Goal: Task Accomplishment & Management: Manage account settings

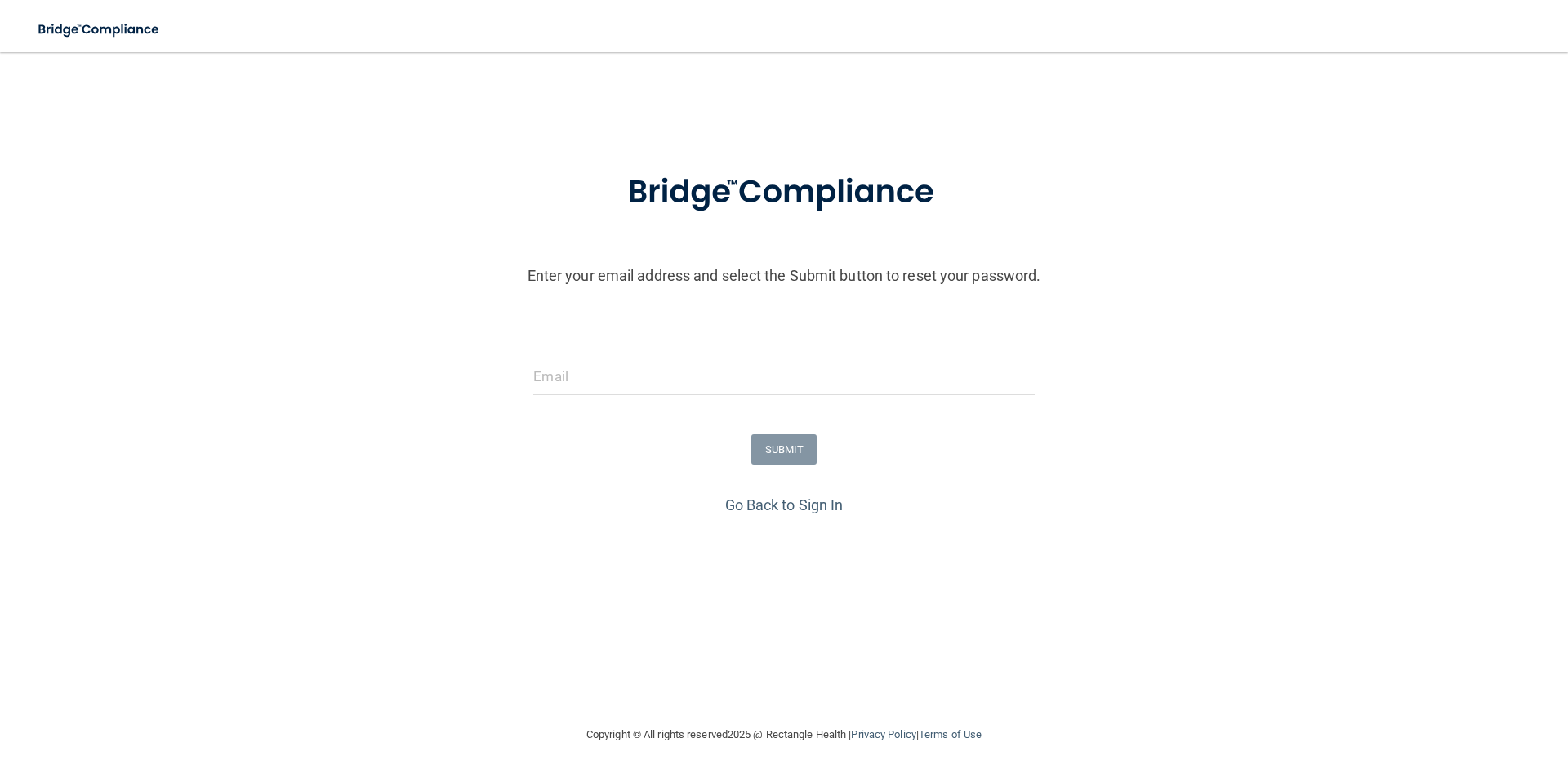
type input "[EMAIL_ADDRESS][DOMAIN_NAME]"
click at [786, 438] on button "SUBMIT" at bounding box center [785, 449] width 66 height 31
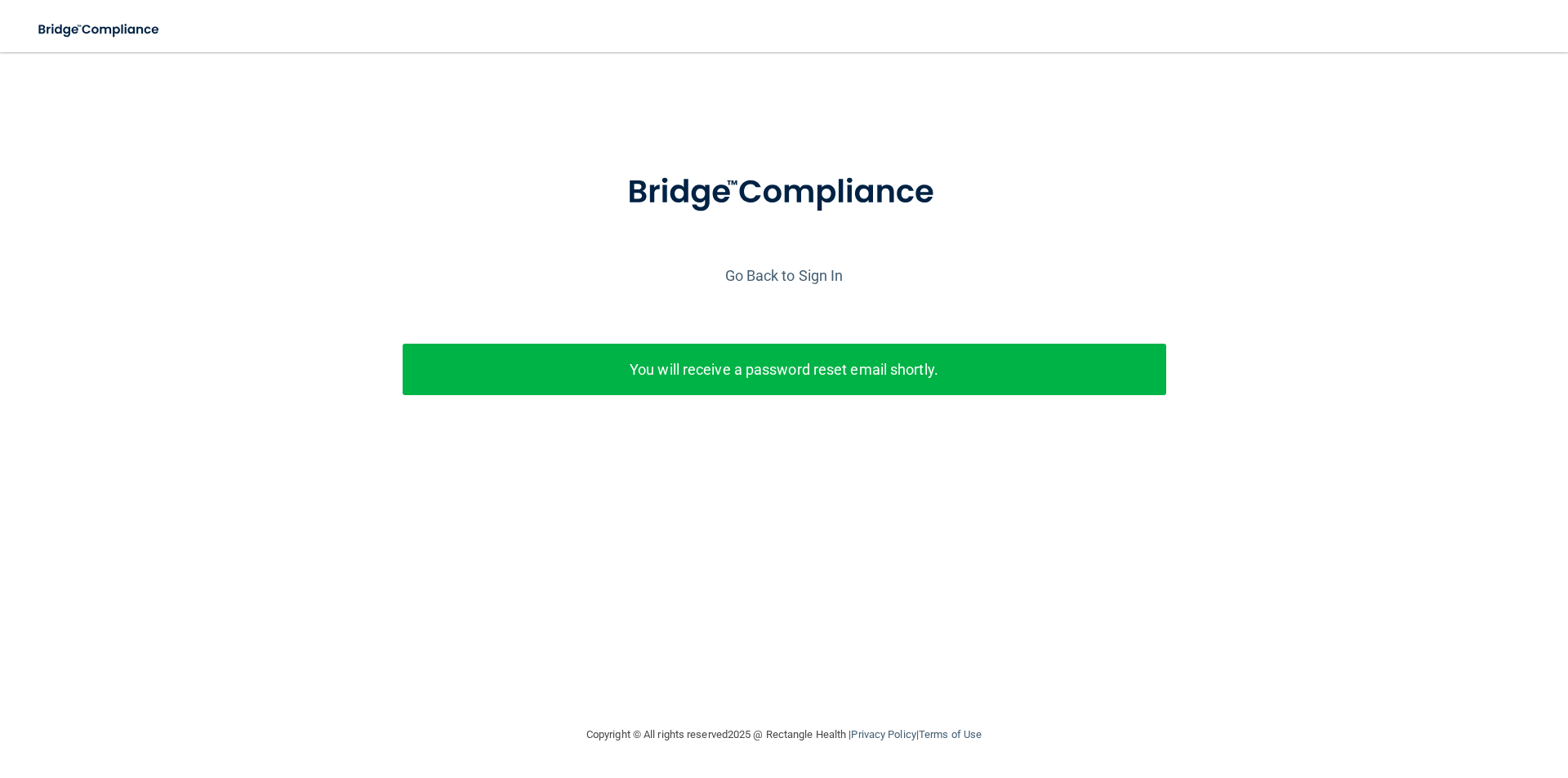
click at [890, 370] on p "You will receive a password reset email shortly." at bounding box center [784, 369] width 739 height 27
click at [793, 277] on link "Go Back to Sign In" at bounding box center [784, 276] width 118 height 17
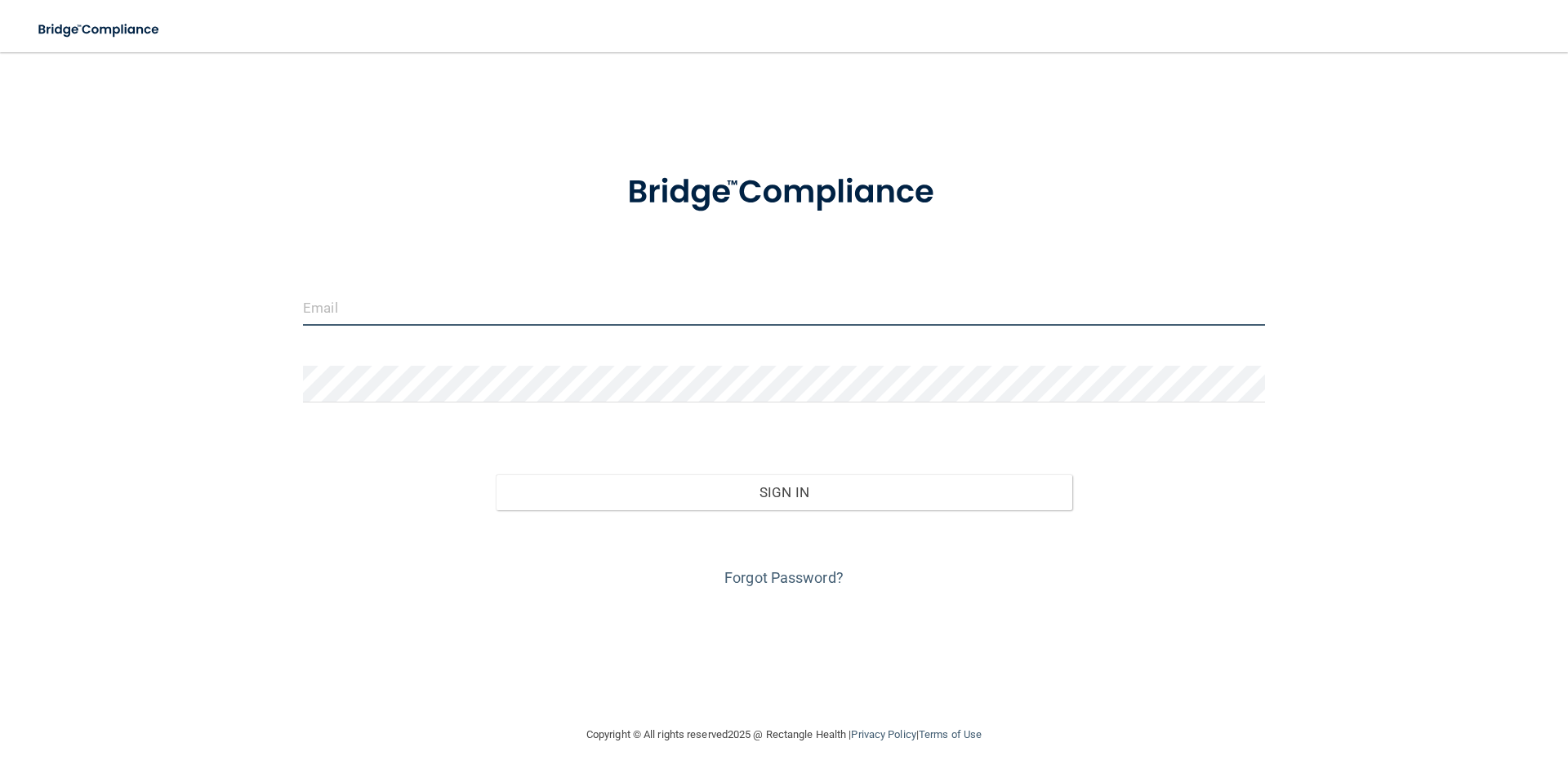
click at [636, 290] on input "email" at bounding box center [784, 307] width 962 height 37
click at [524, 302] on input "email" at bounding box center [784, 307] width 962 height 37
type input "[EMAIL_ADDRESS][DOMAIN_NAME]"
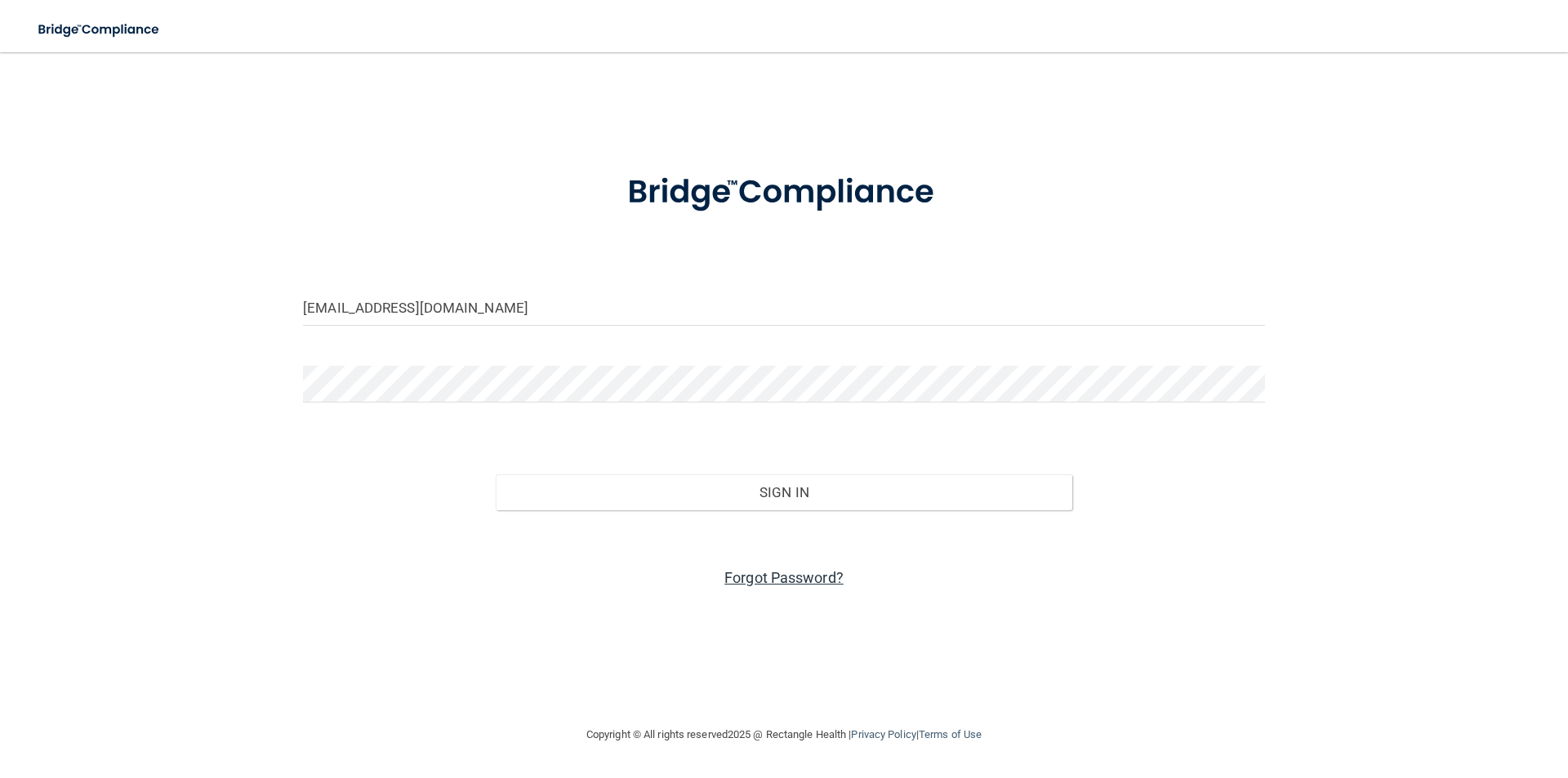
click at [778, 579] on link "Forgot Password?" at bounding box center [784, 578] width 119 height 17
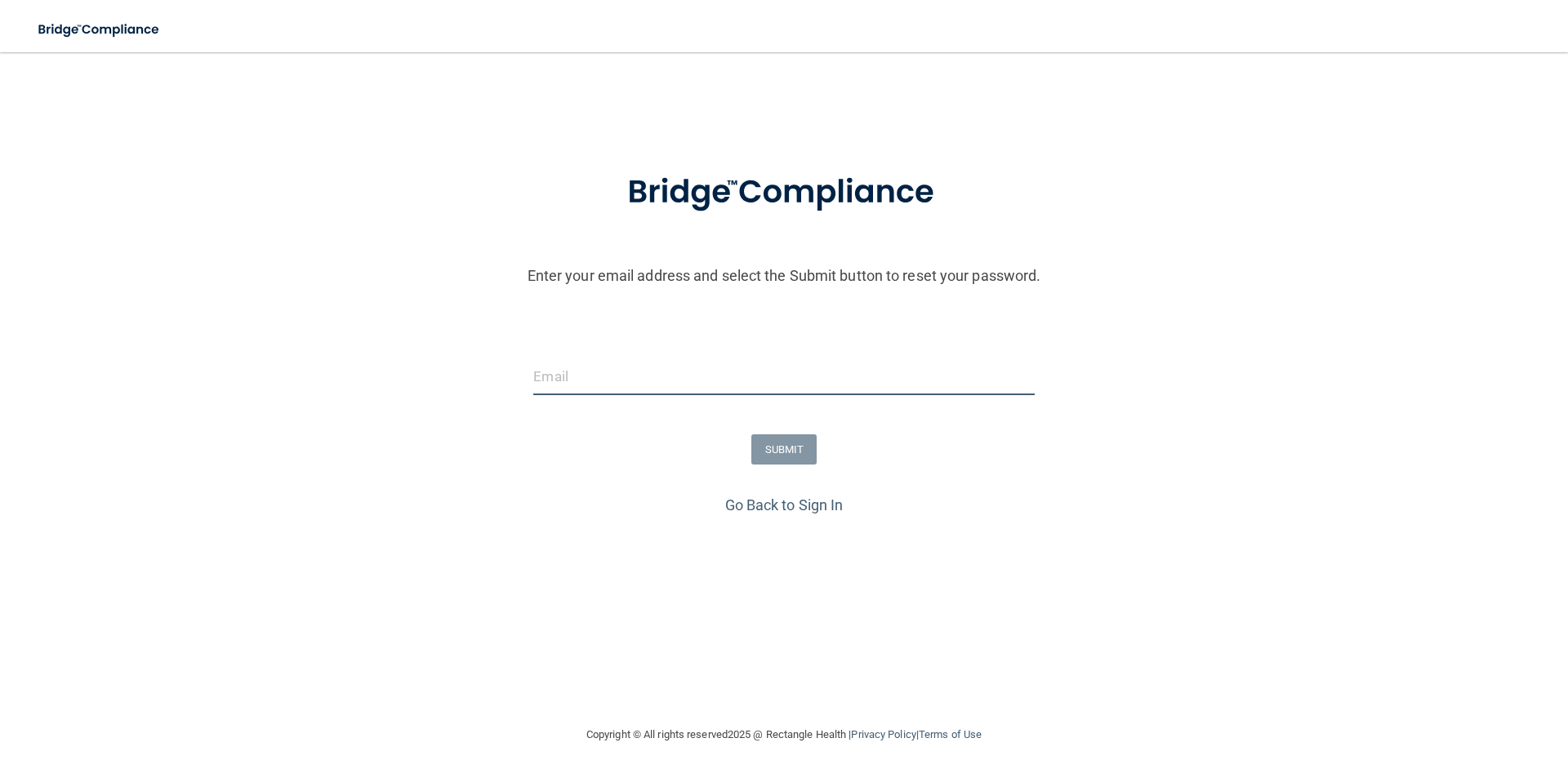
click at [623, 371] on input "email" at bounding box center [784, 376] width 501 height 37
type input "[EMAIL_ADDRESS][DOMAIN_NAME]"
drag, startPoint x: 796, startPoint y: 448, endPoint x: 799, endPoint y: 455, distance: 7.6
click at [799, 455] on button "SUBMIT" at bounding box center [785, 449] width 66 height 31
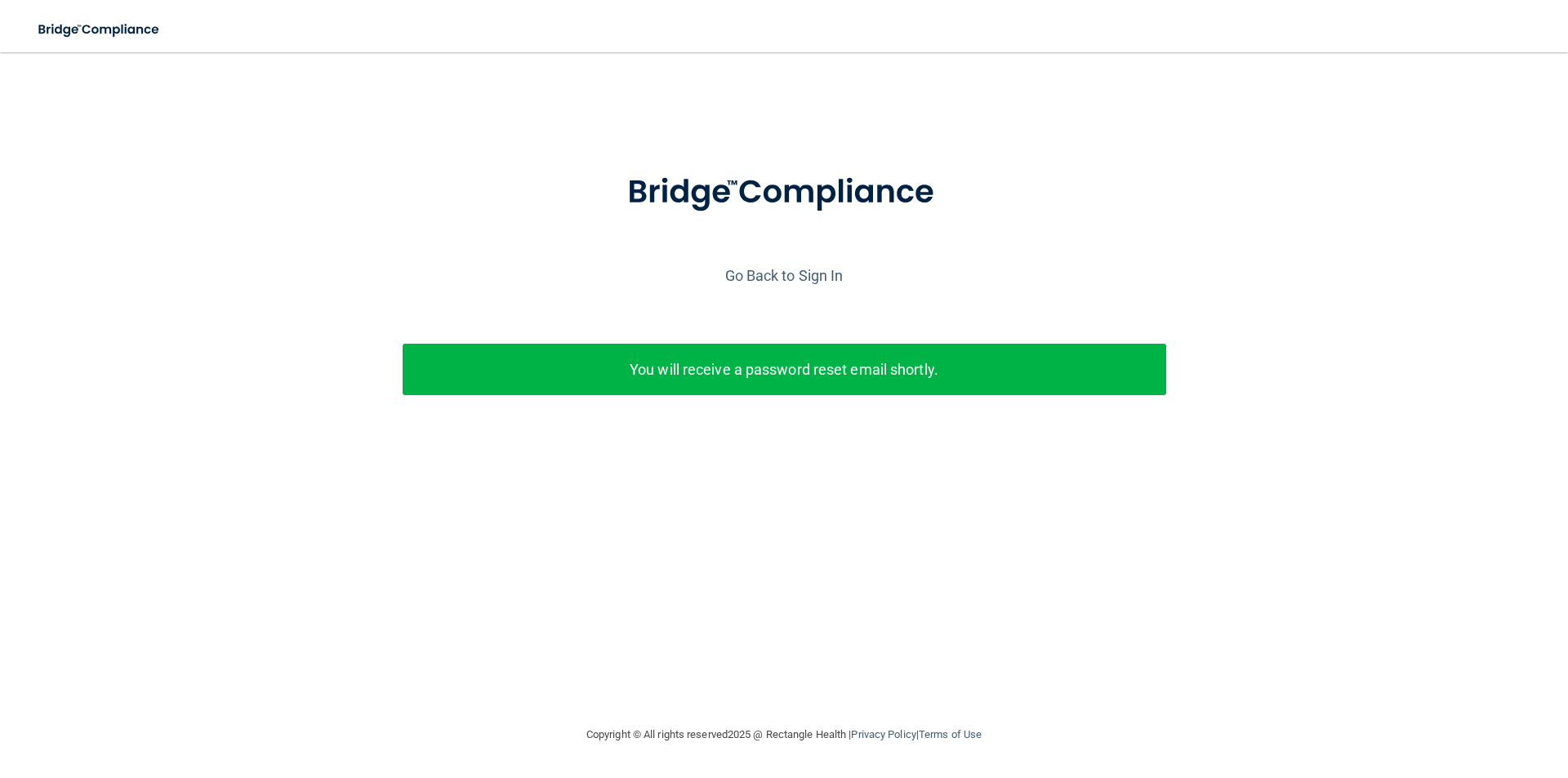
click at [812, 371] on p "You will receive a password reset email shortly." at bounding box center [784, 369] width 739 height 27
click at [800, 272] on link "Go Back to Sign In" at bounding box center [784, 276] width 118 height 17
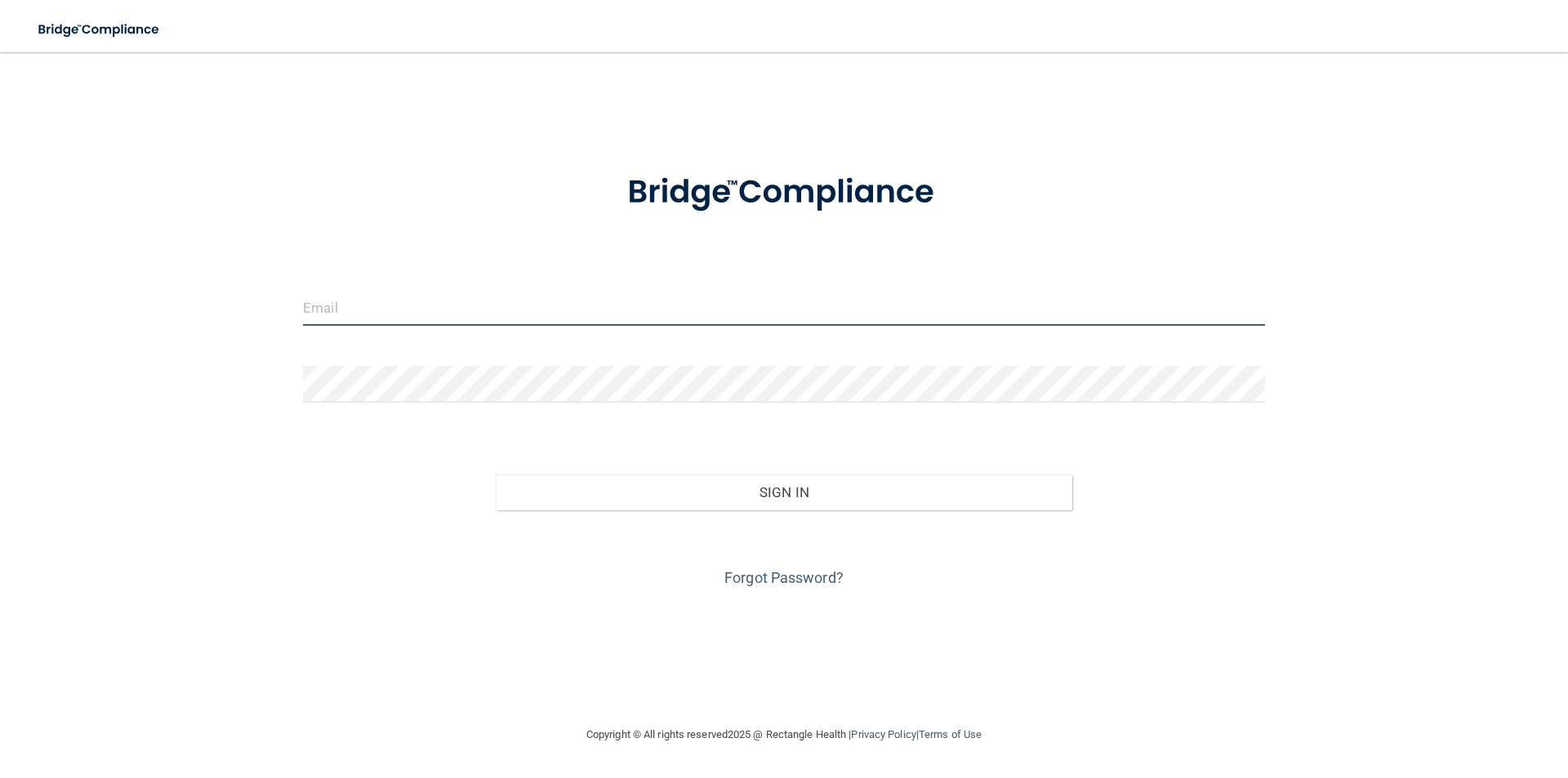
click at [735, 302] on input "email" at bounding box center [784, 307] width 962 height 37
